Goal: Transaction & Acquisition: Purchase product/service

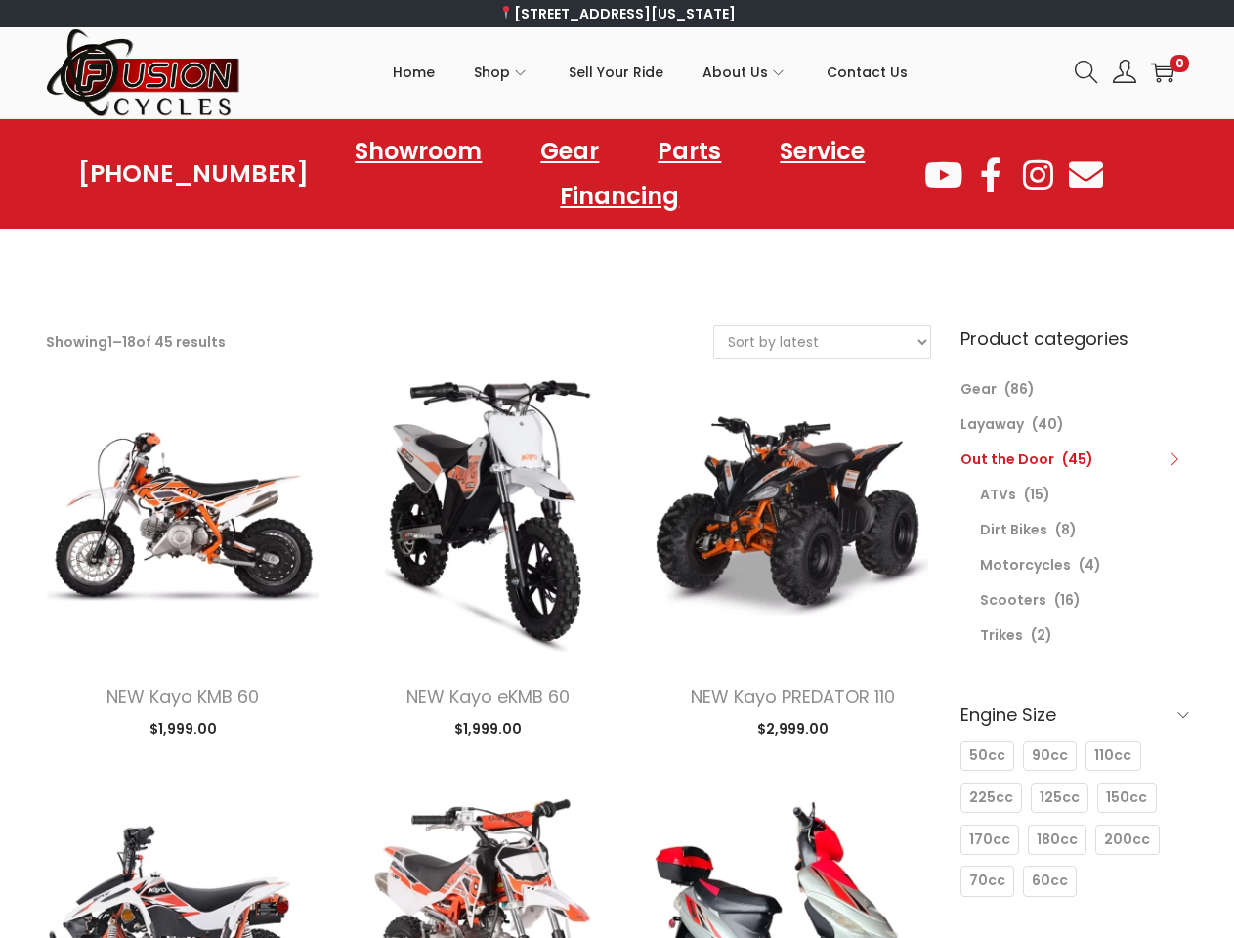
click at [1087, 72] on icon at bounding box center [1086, 72] width 23 height 23
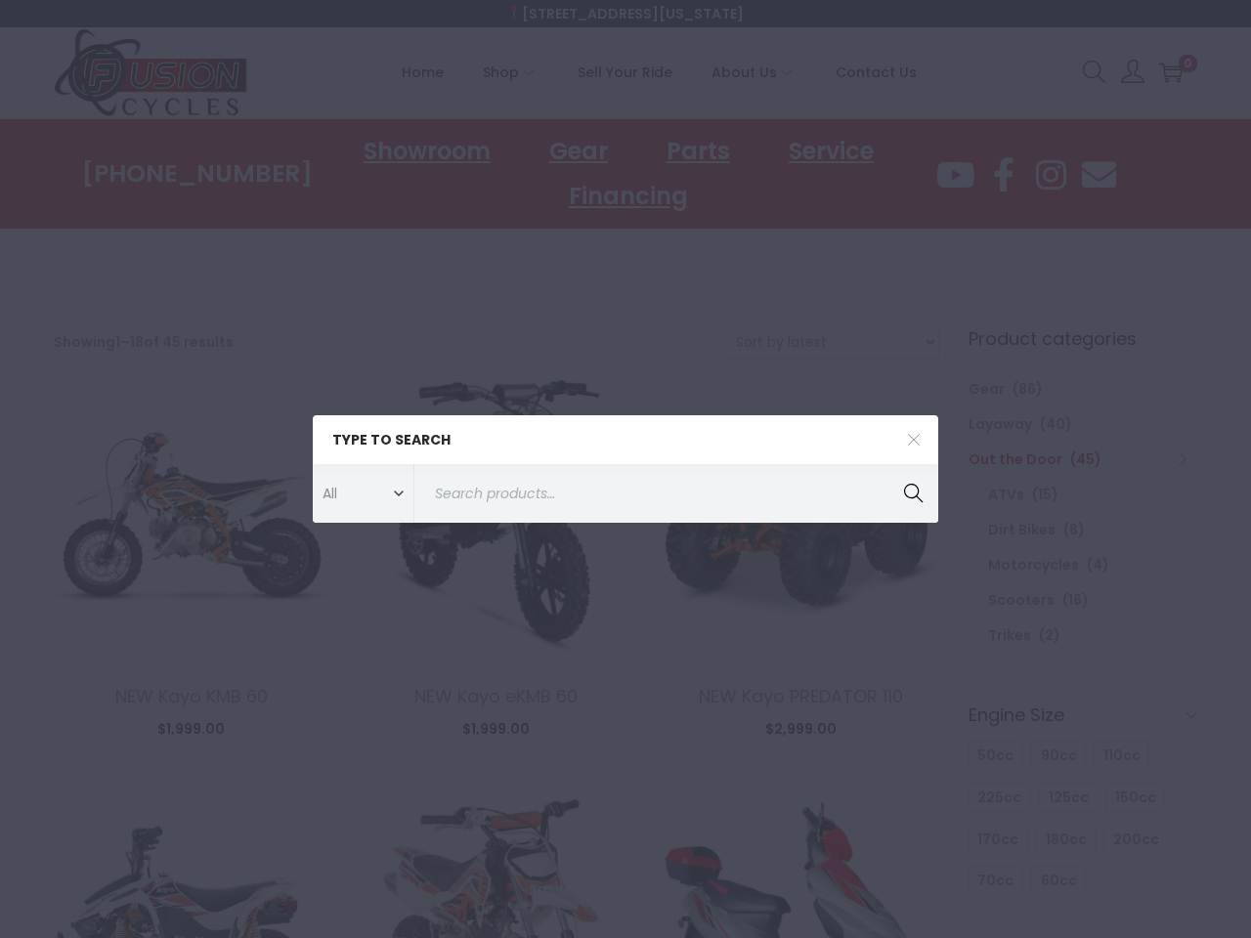
click at [606, 778] on div "Type to search All ATVs ATVs Covers Dirt Bikes Dirt Bikes Gear Gloves Helmets L…" at bounding box center [625, 469] width 1251 height 938
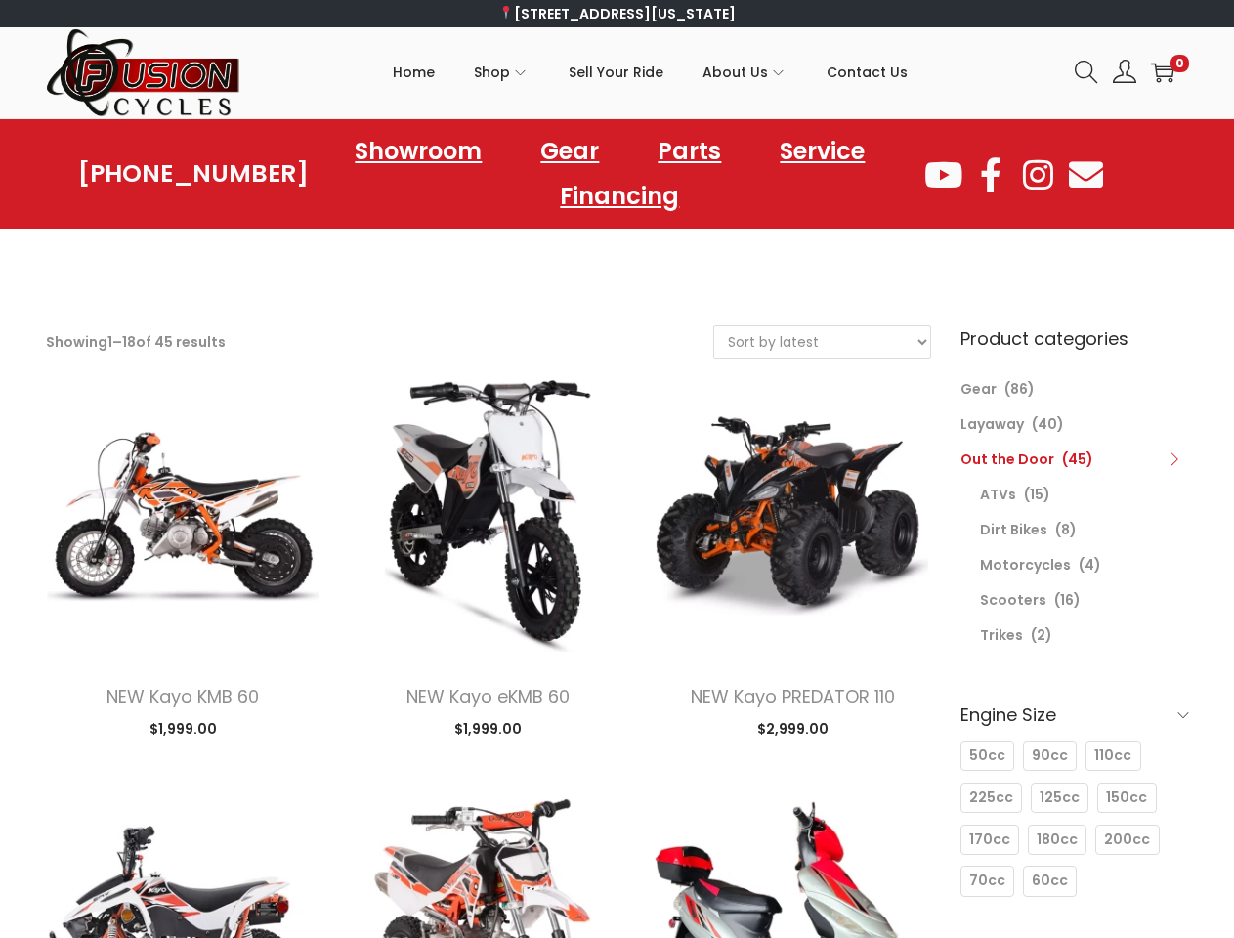
click at [1175, 459] on icon at bounding box center [1175, 460] width 14 height 14
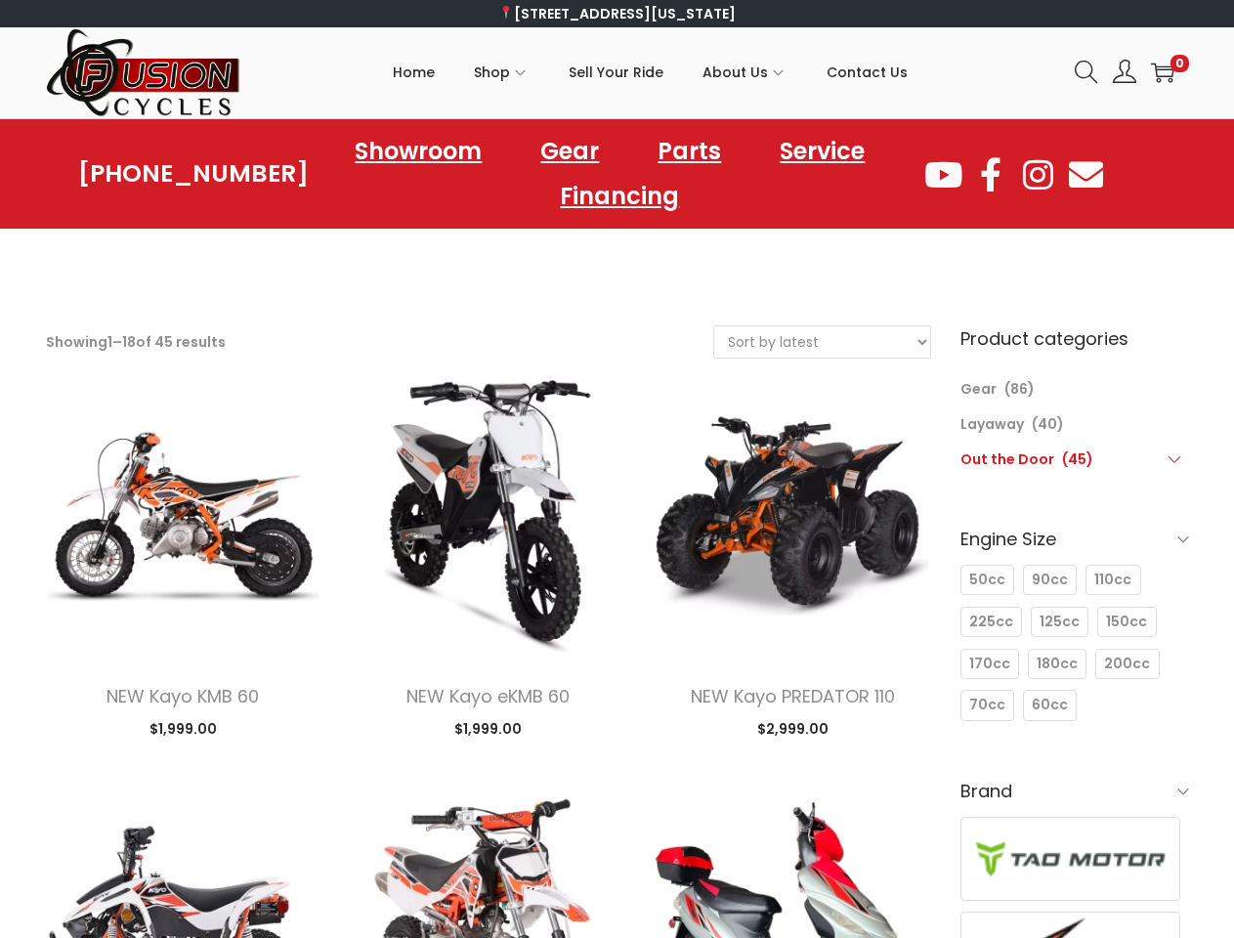
click at [1075, 714] on div "Engine Size 50cc 50cc 90cc 90cc 110cc 110cc 225cc 225cc 125cc 125cc 150cc 150cc…" at bounding box center [1075, 622] width 229 height 213
click at [990, 798] on h6 "Brand" at bounding box center [1075, 791] width 229 height 46
